Goal: Transaction & Acquisition: Purchase product/service

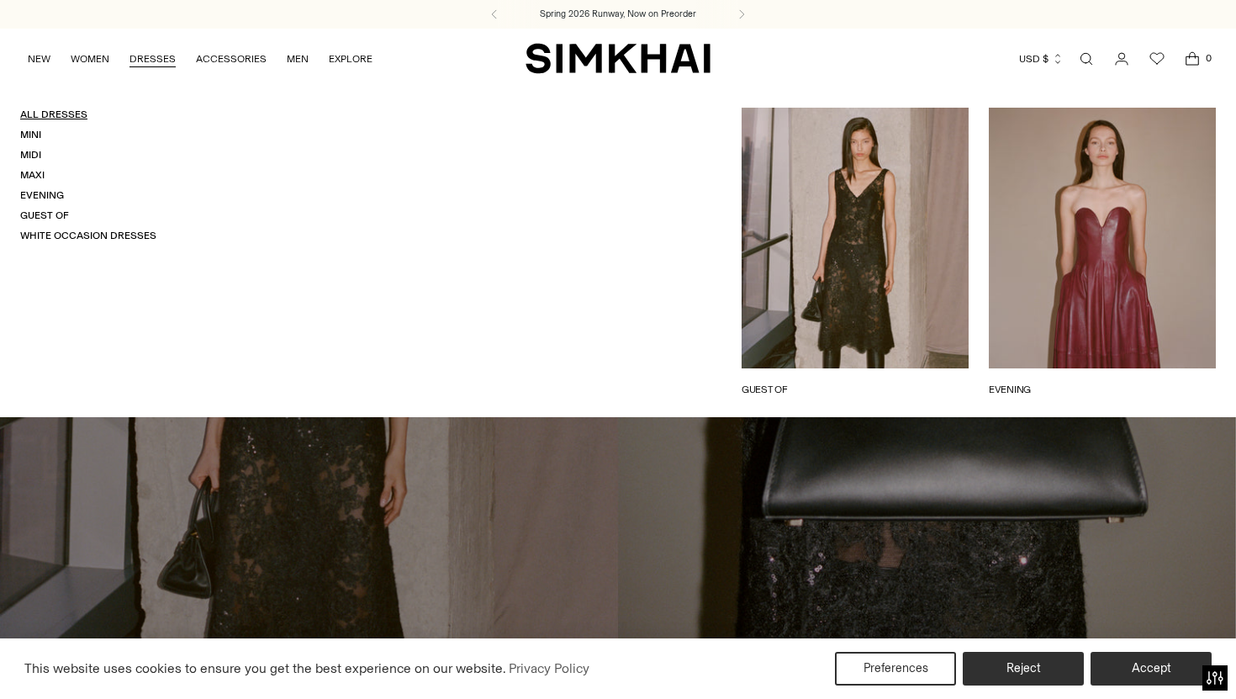
click at [64, 111] on link "All Dresses" at bounding box center [53, 114] width 67 height 12
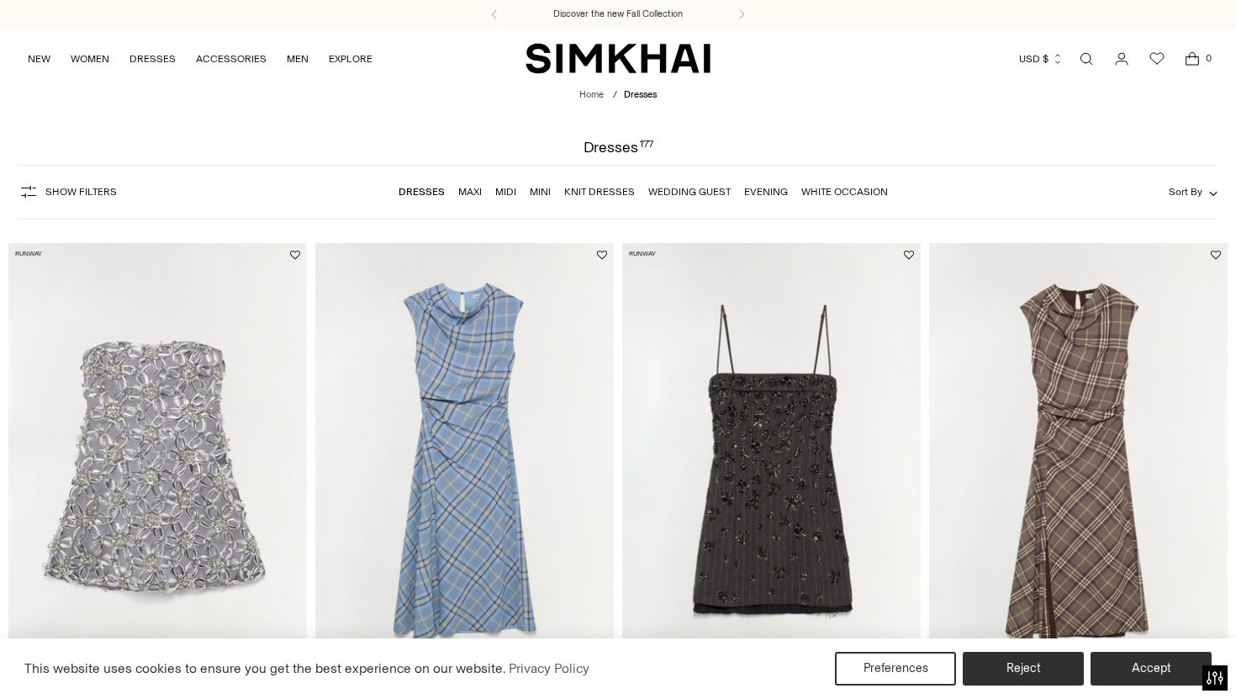
click at [87, 185] on button "Show Filters" at bounding box center [68, 191] width 98 height 27
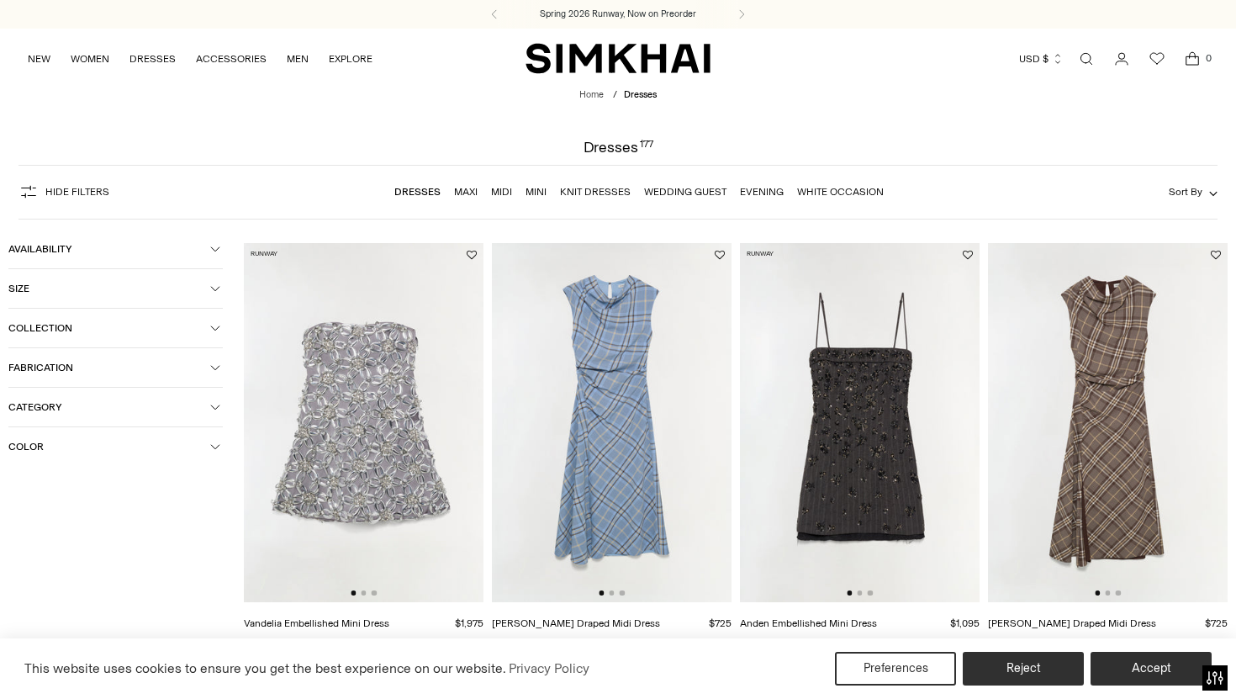
click at [81, 445] on span "Color" at bounding box center [109, 447] width 202 height 12
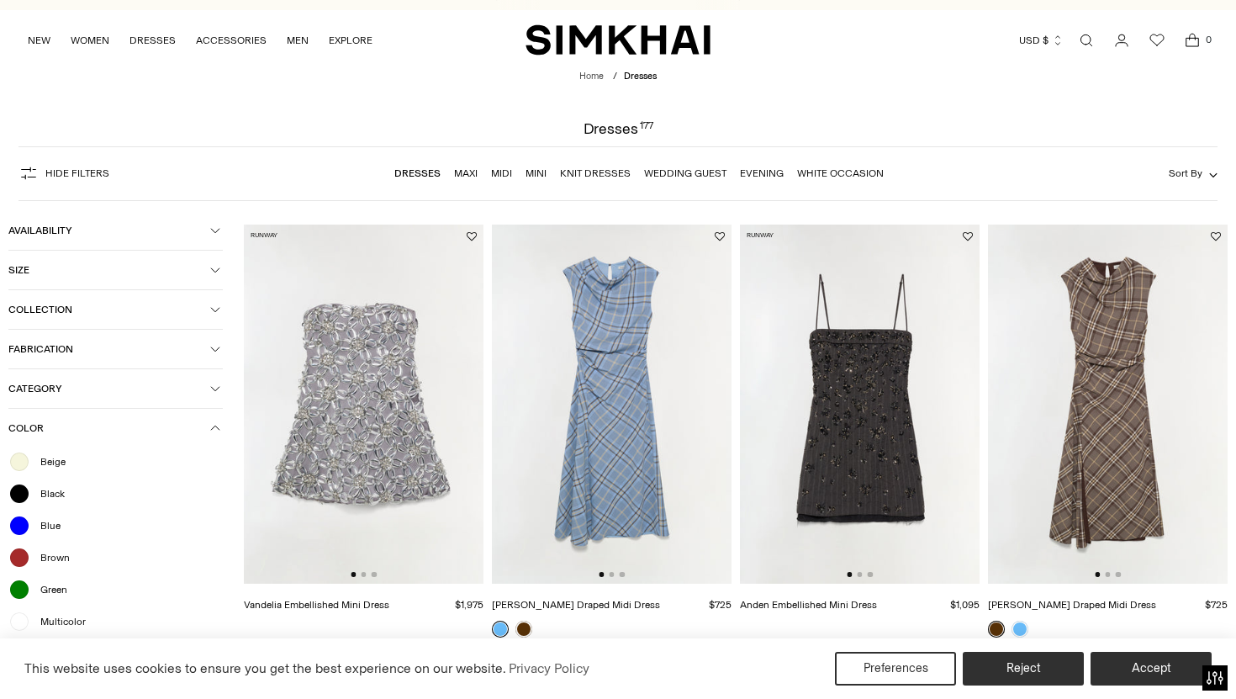
scroll to position [21, 0]
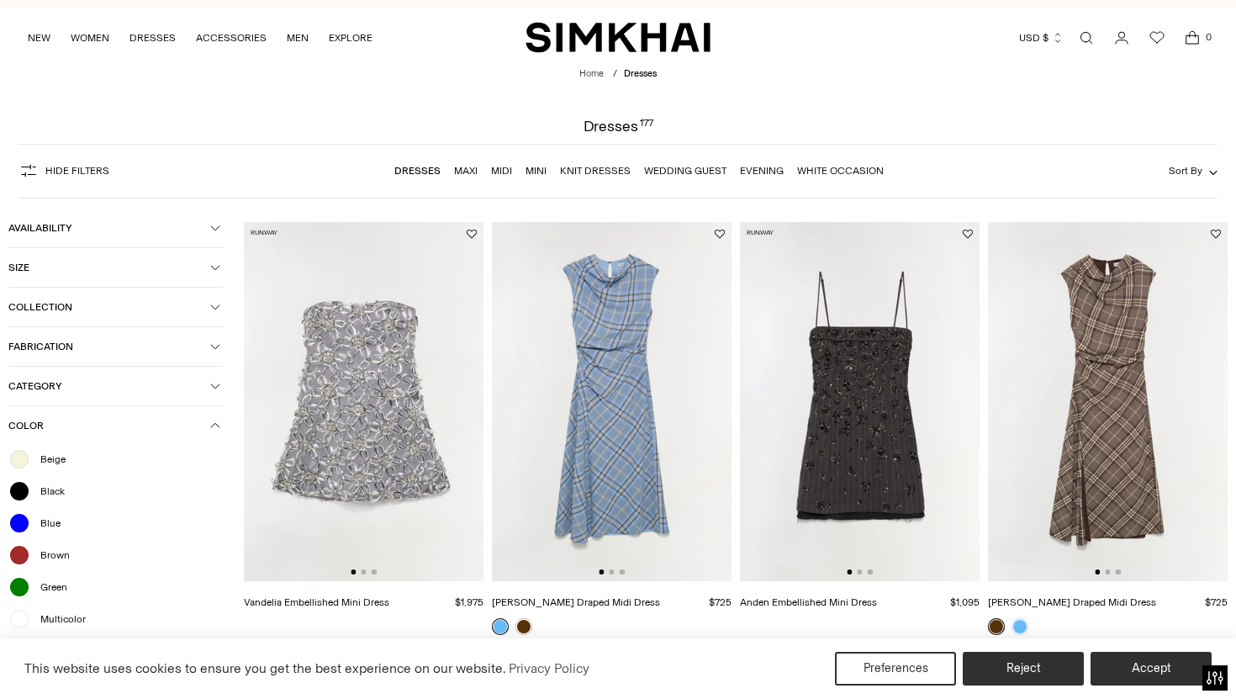
click at [51, 462] on span "Beige" at bounding box center [47, 459] width 35 height 15
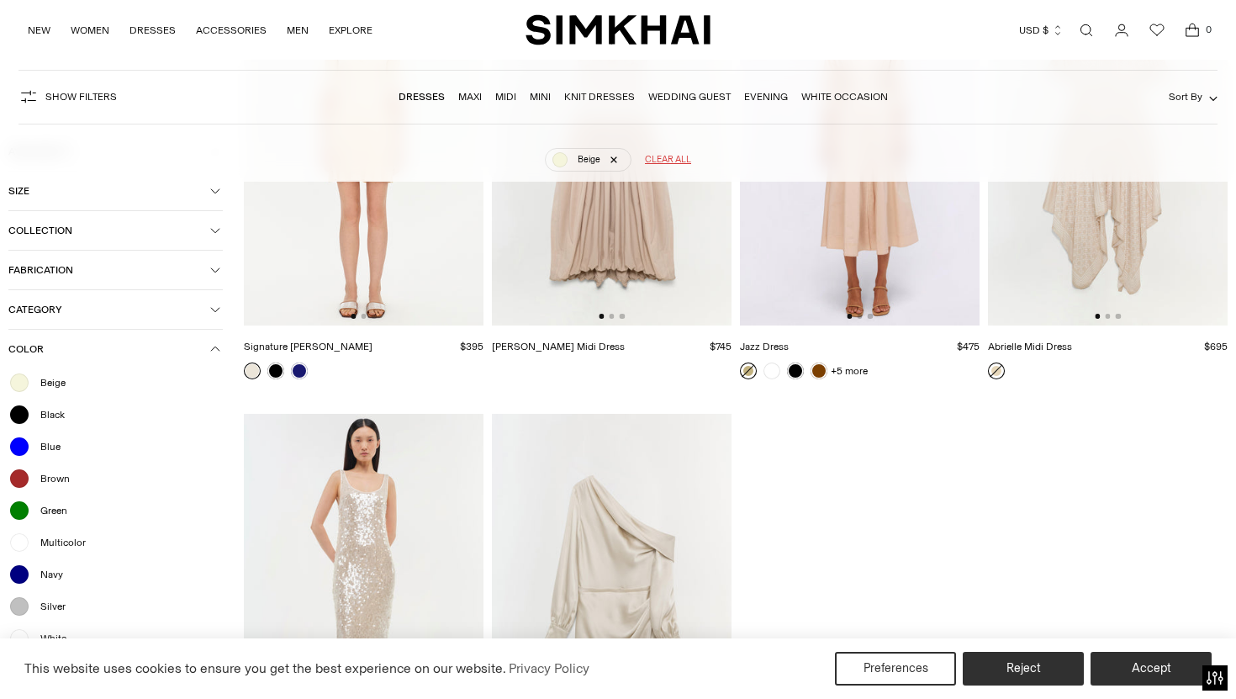
scroll to position [579, 0]
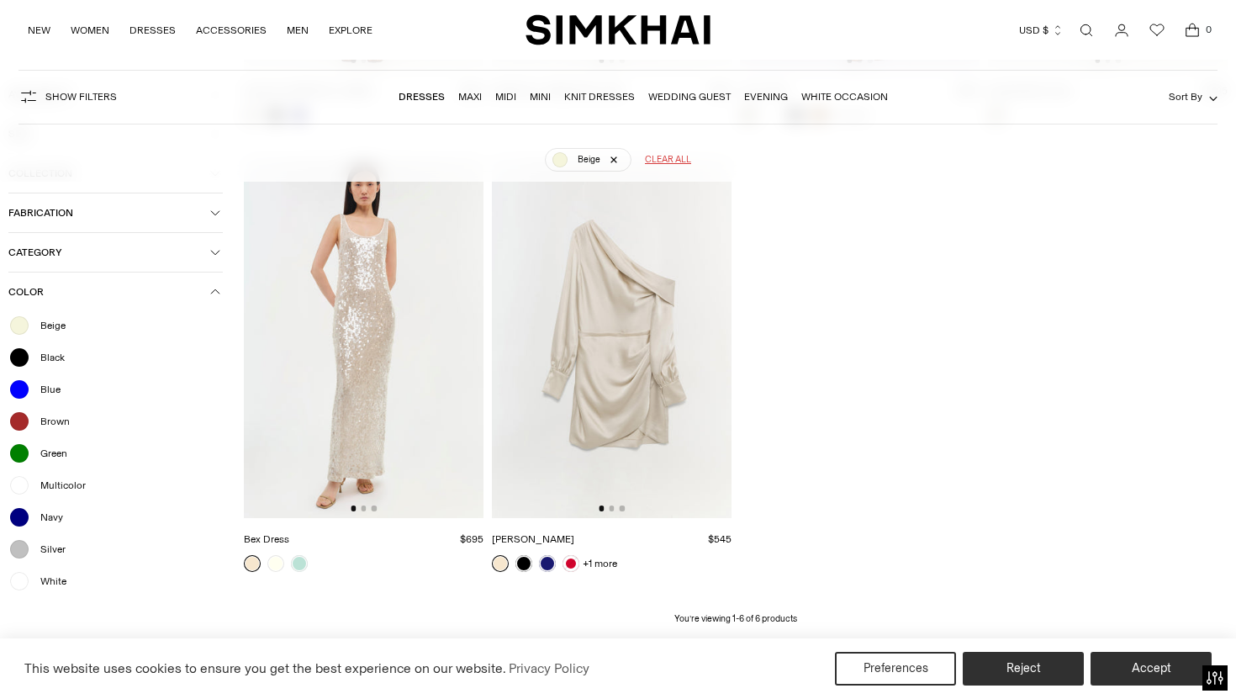
click at [47, 580] on span "White" at bounding box center [48, 581] width 36 height 15
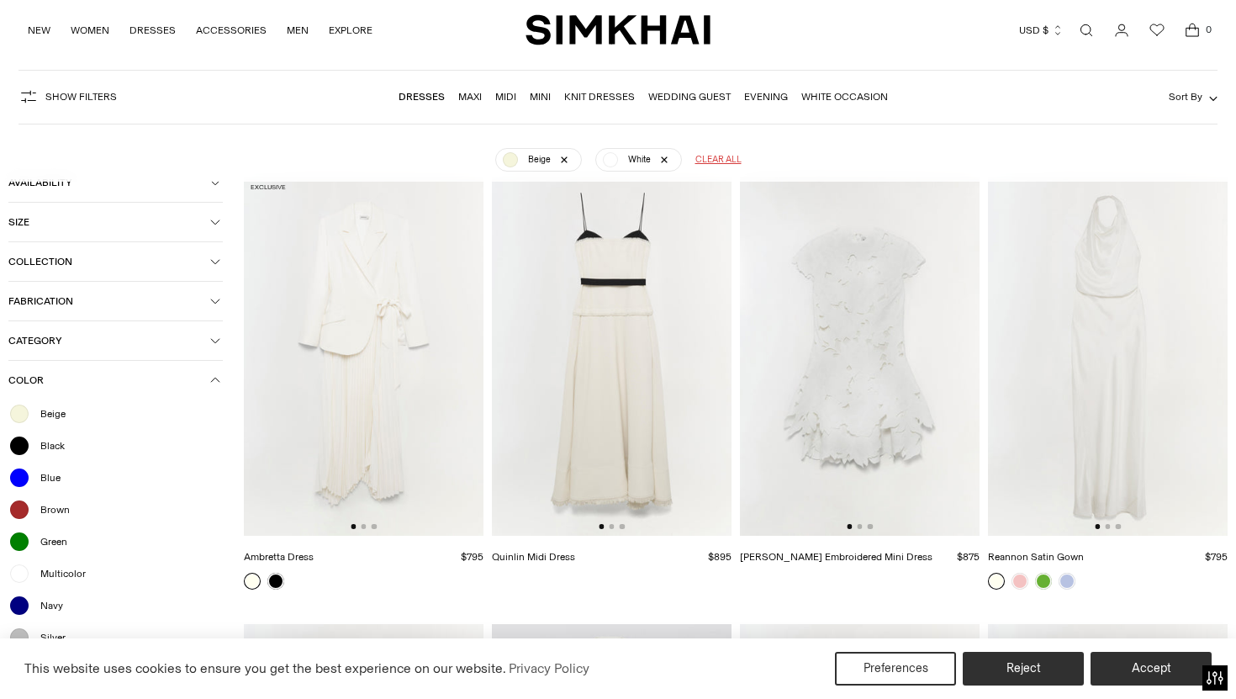
scroll to position [121, 0]
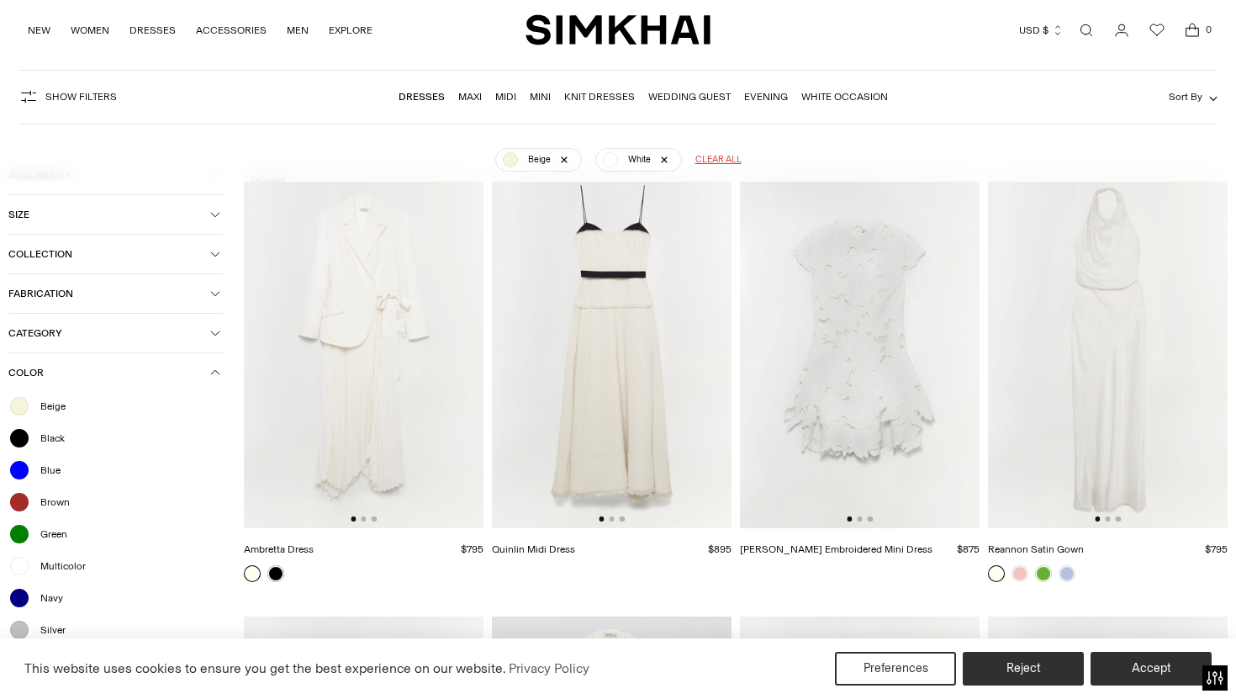
click at [430, 429] on img at bounding box center [364, 349] width 240 height 360
click at [839, 448] on img at bounding box center [860, 349] width 240 height 360
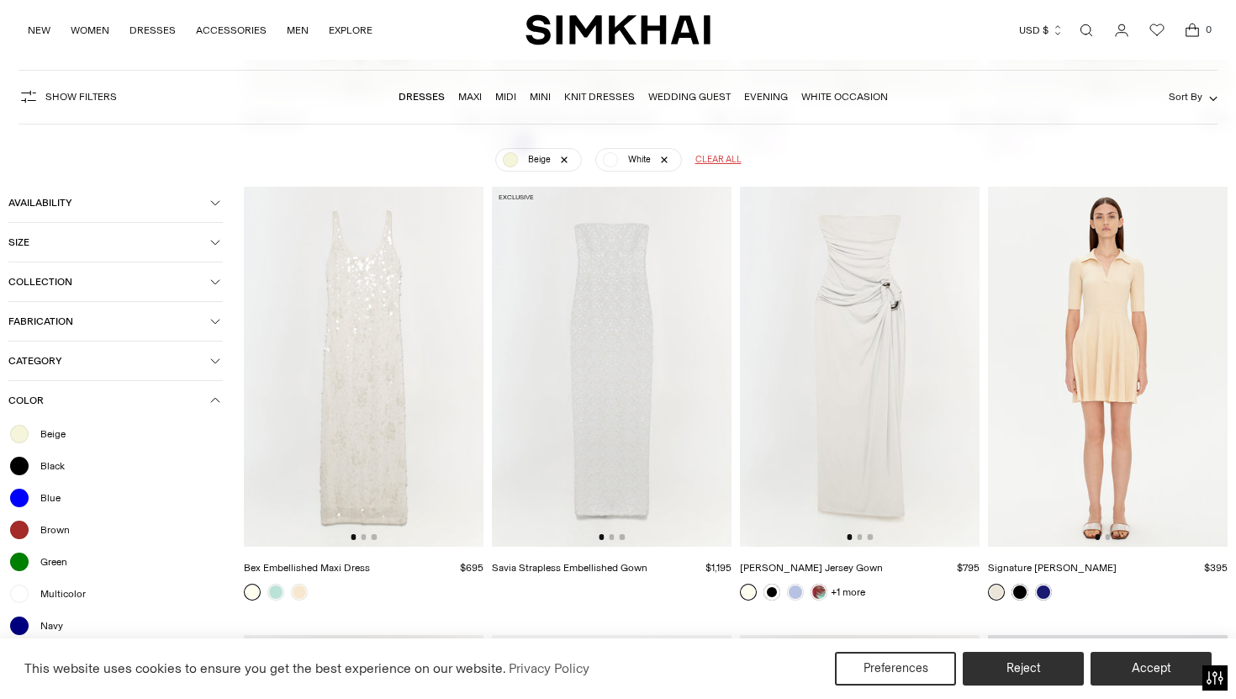
scroll to position [653, 0]
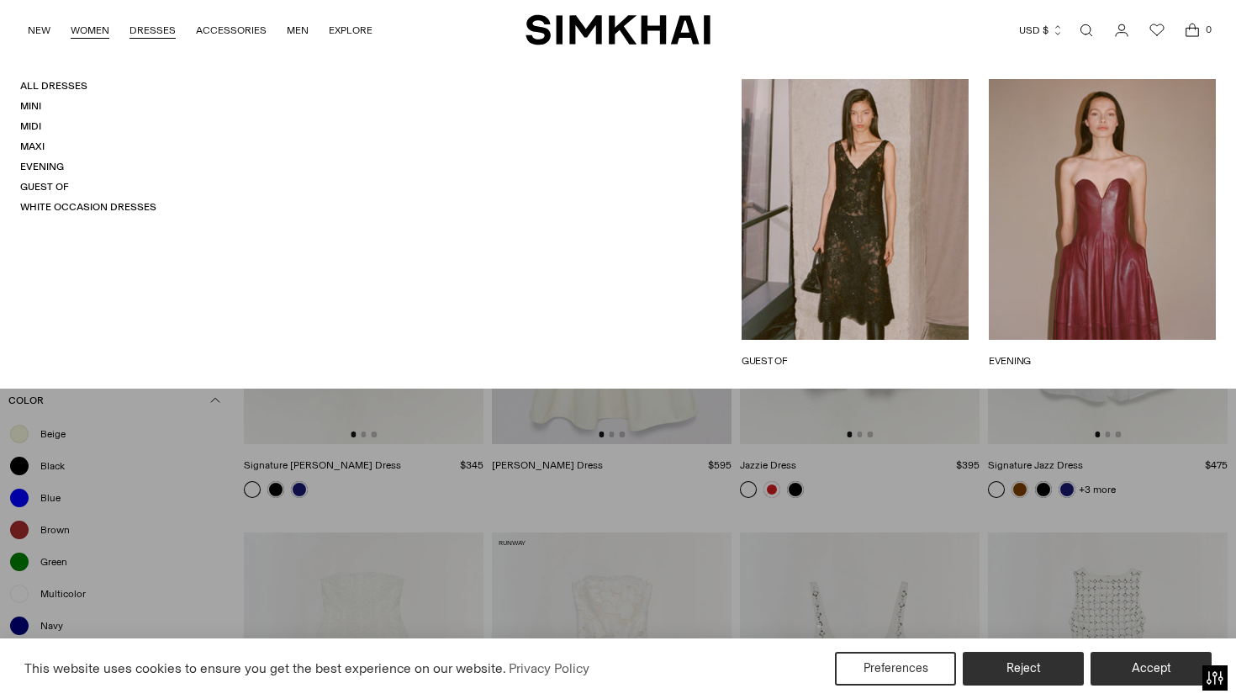
click at [107, 28] on link "WOMEN" at bounding box center [90, 30] width 39 height 37
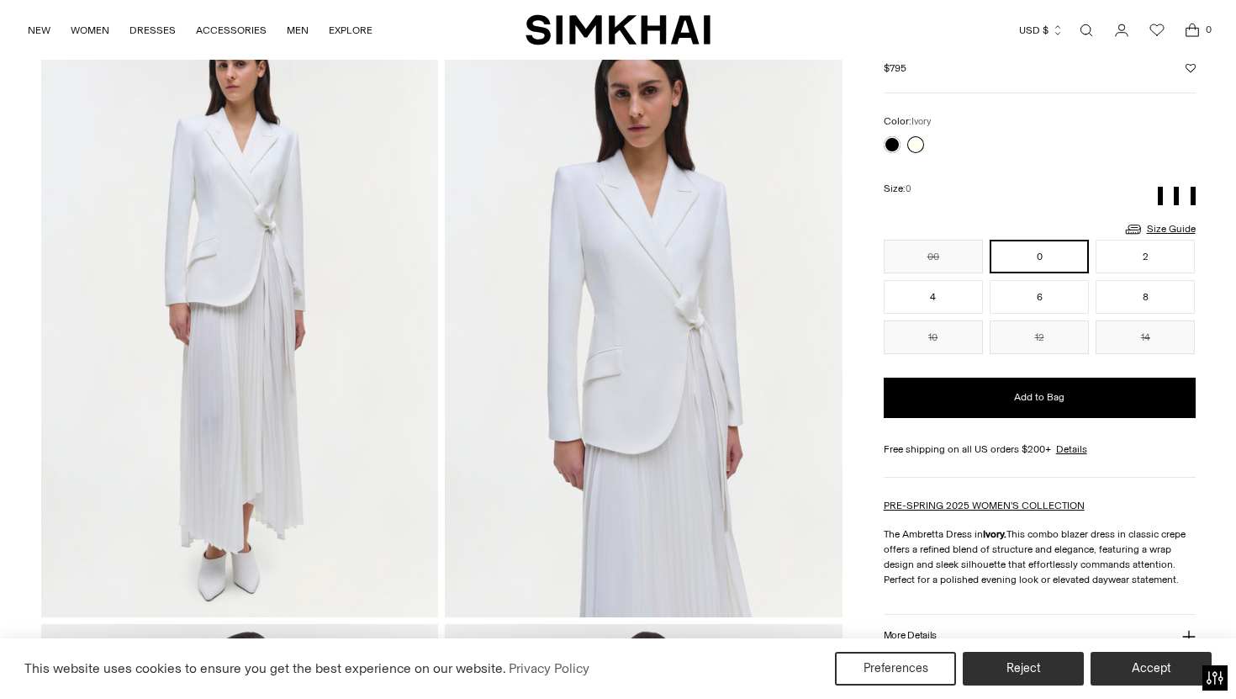
scroll to position [121, 0]
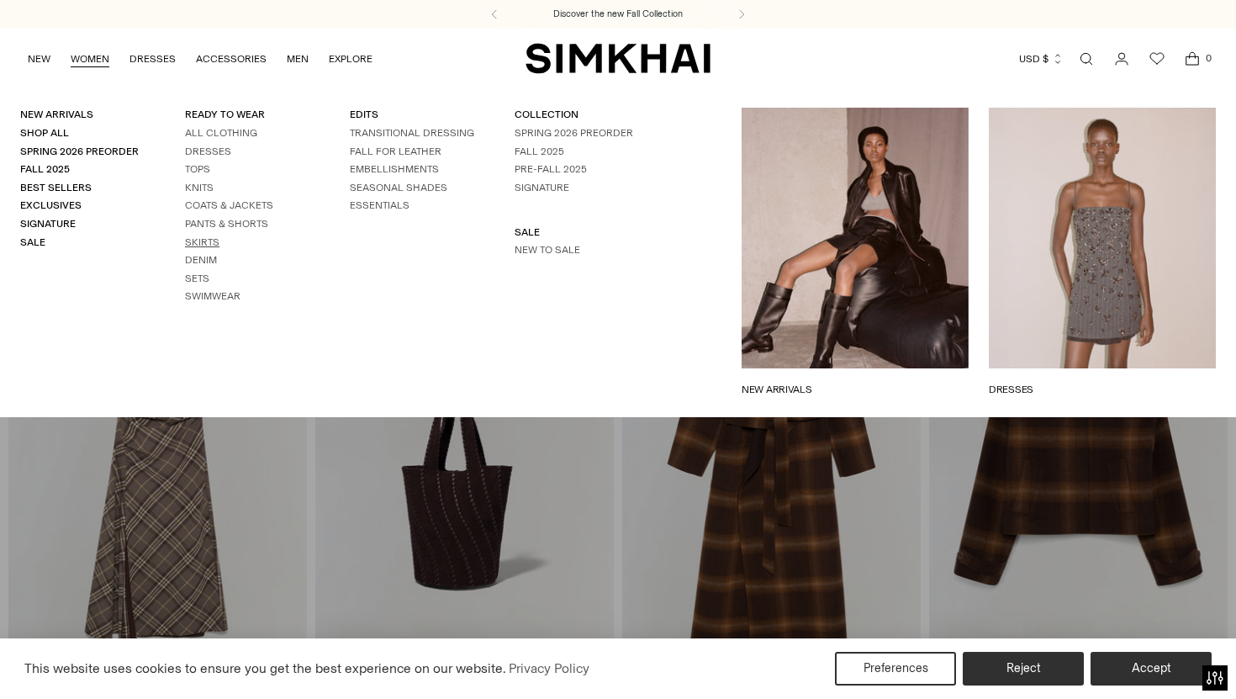
click at [202, 244] on link "Skirts" at bounding box center [202, 242] width 34 height 12
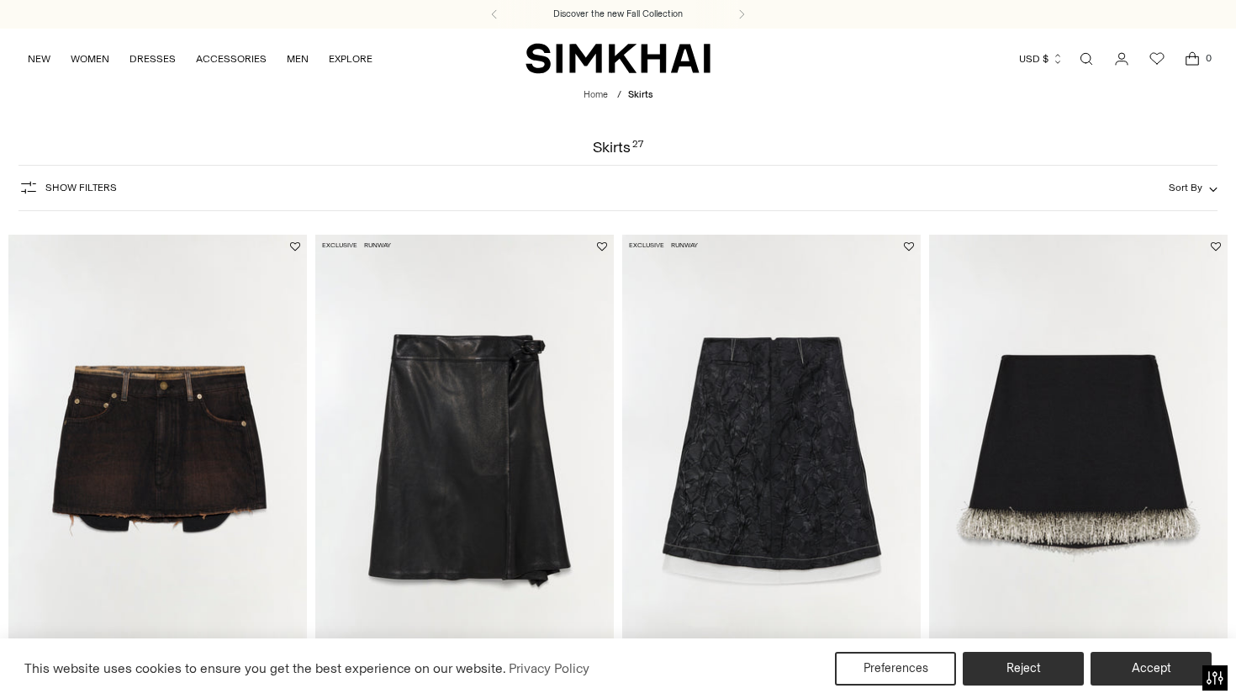
click at [107, 188] on span "Show Filters" at bounding box center [80, 188] width 71 height 12
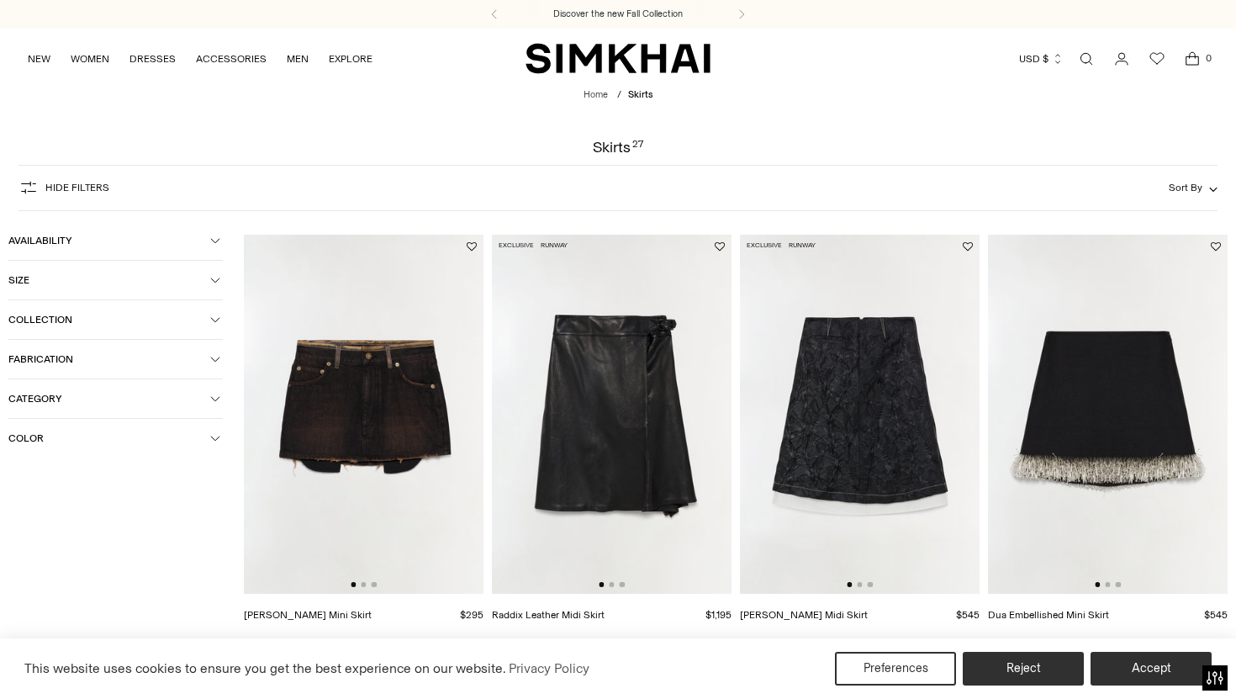
click at [90, 440] on span "Color" at bounding box center [109, 438] width 202 height 12
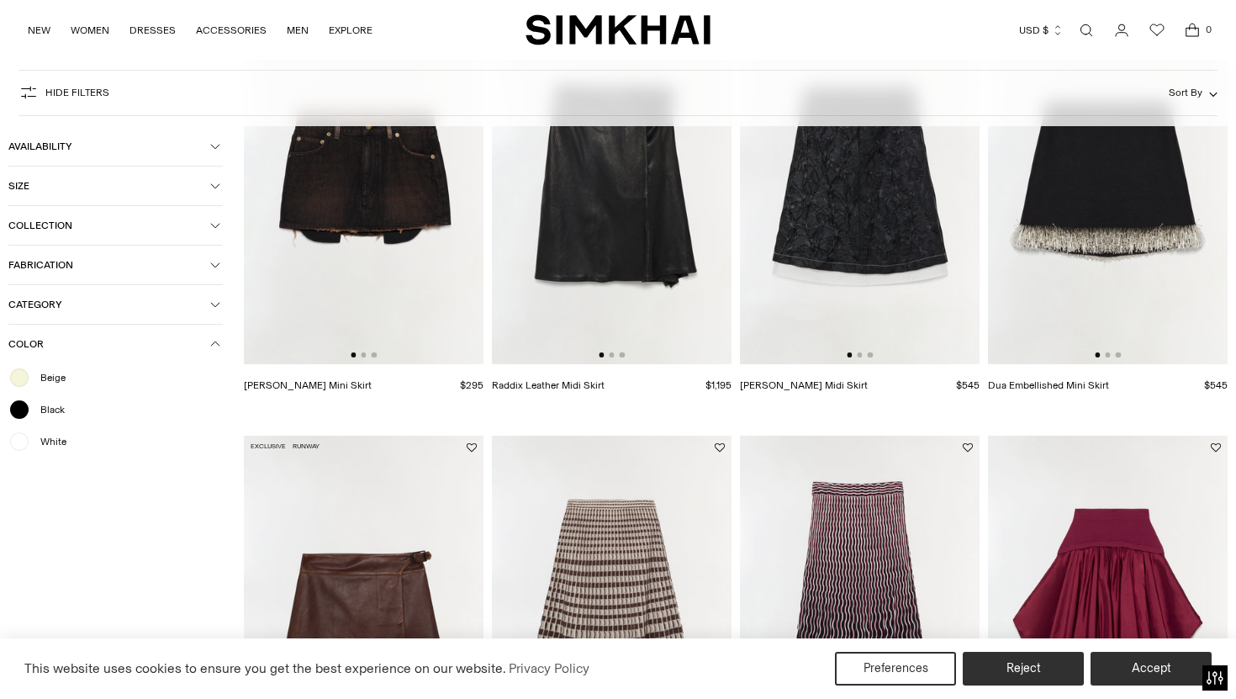
click at [47, 445] on span "White" at bounding box center [48, 441] width 36 height 15
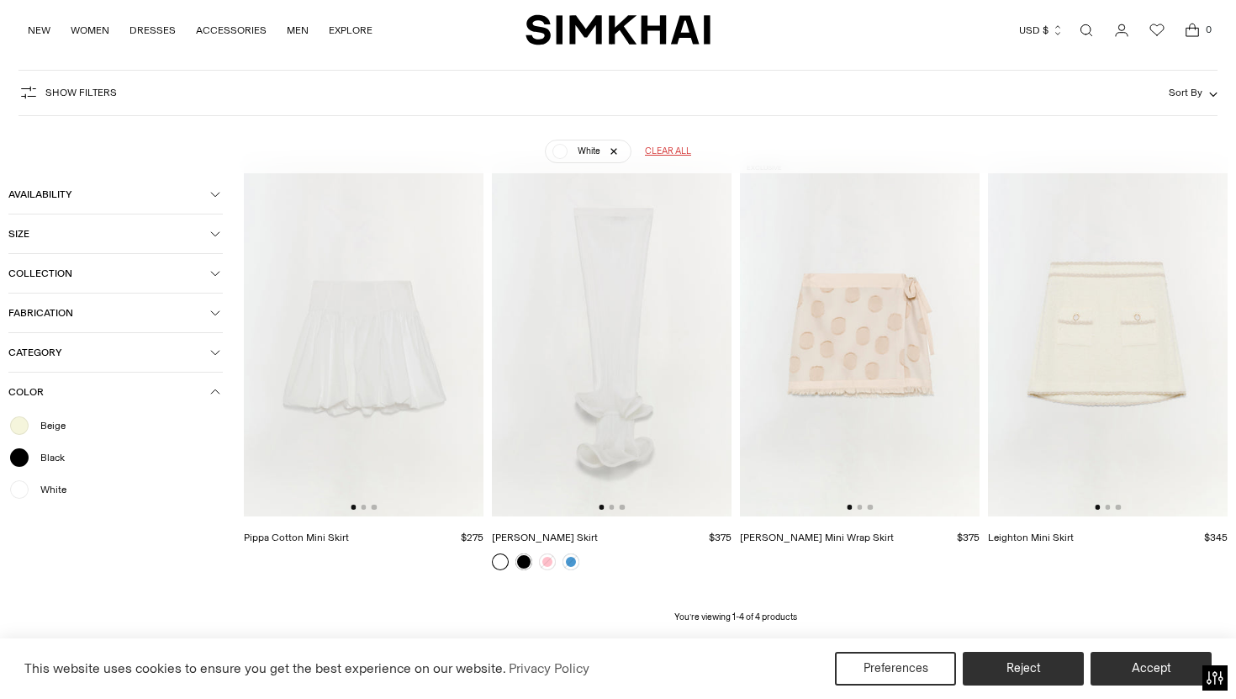
scroll to position [171, 0]
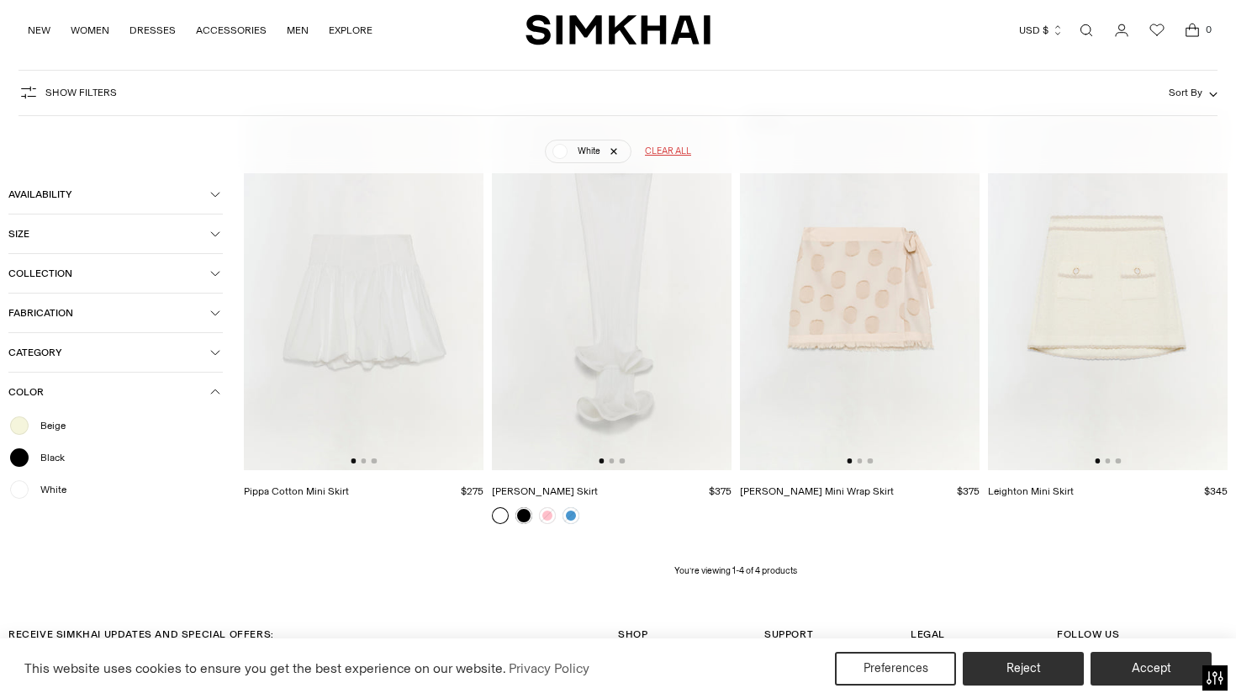
click at [620, 319] on img at bounding box center [612, 291] width 240 height 360
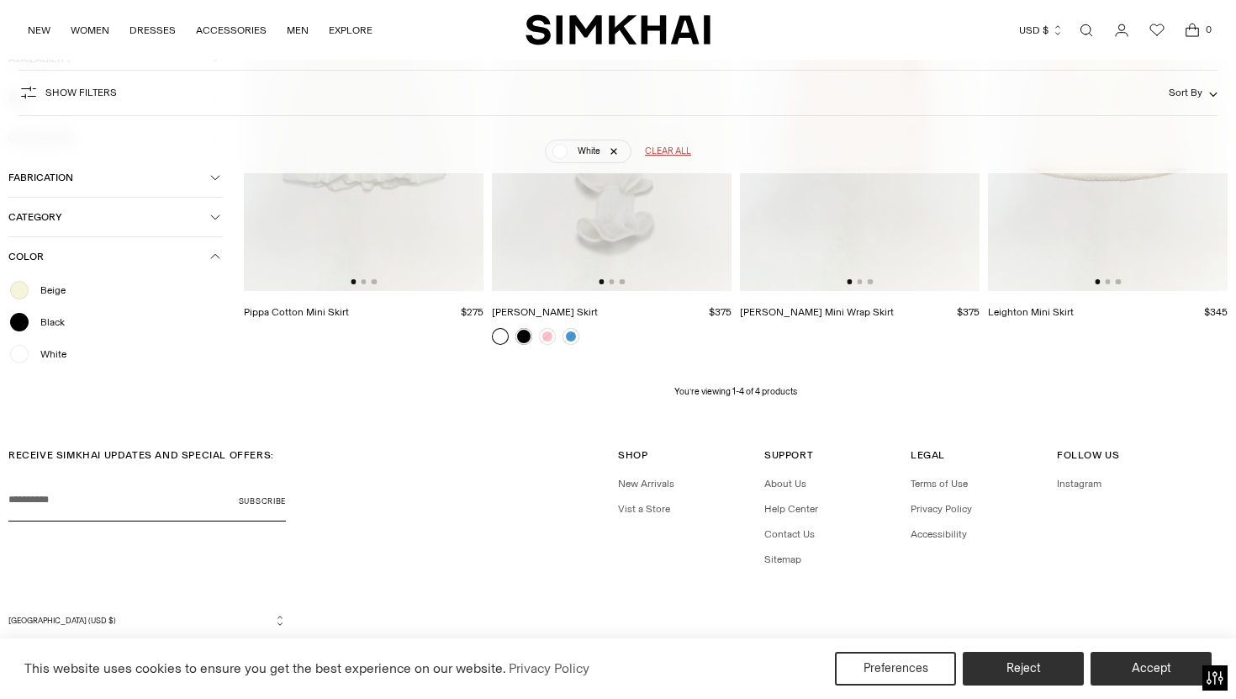
scroll to position [352, 0]
